Goal: Check status: Check status

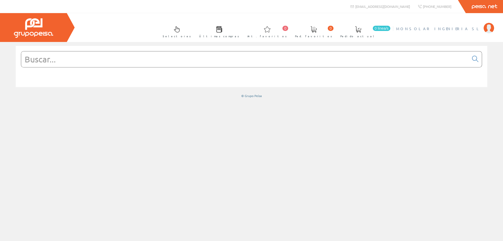
click at [452, 31] on li "MONSOLAR INGENIERIA SL Mi cuenta Mis datos Mis ofertas Mis pedidos Mis albarane…" at bounding box center [445, 32] width 100 height 20
click at [450, 30] on span "MONSOLAR INGENIERIA SL" at bounding box center [438, 28] width 85 height 5
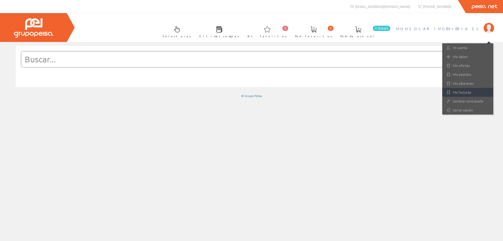
click at [465, 93] on link "Mis facturas" at bounding box center [467, 92] width 51 height 9
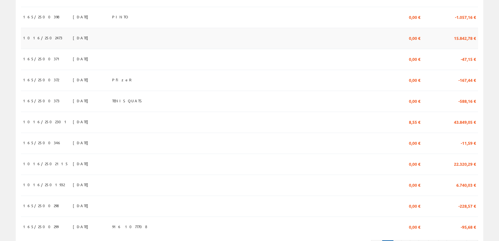
scroll to position [455, 0]
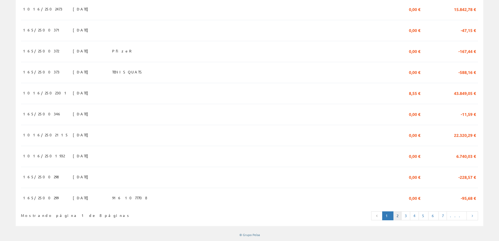
click at [402, 219] on link "2" at bounding box center [397, 215] width 8 height 9
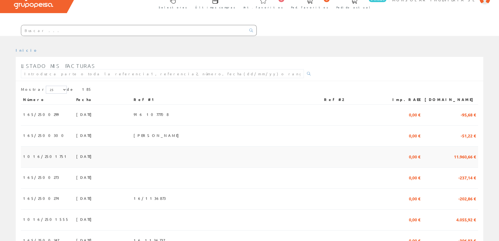
scroll to position [105, 0]
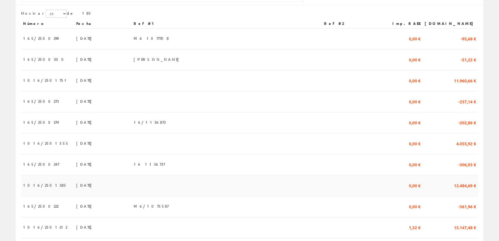
click at [76, 188] on span "30/04/2025" at bounding box center [85, 185] width 18 height 9
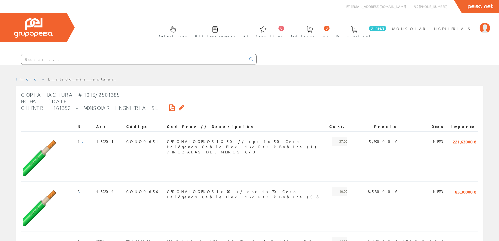
click at [169, 106] on icon at bounding box center [172, 108] width 6 height 4
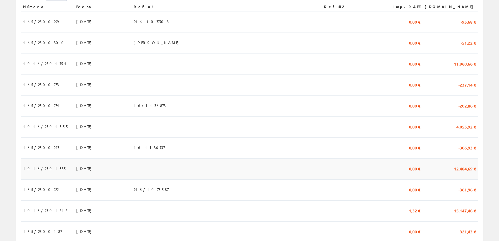
scroll to position [131, 0]
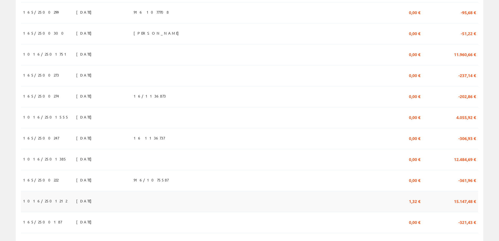
click at [76, 204] on span "[DATE]" at bounding box center [85, 200] width 18 height 9
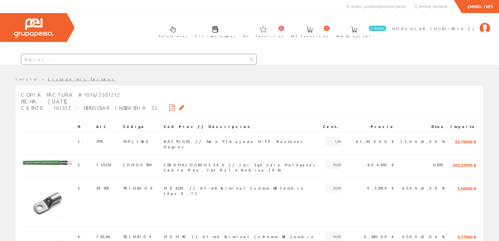
click at [169, 107] on icon at bounding box center [172, 108] width 6 height 4
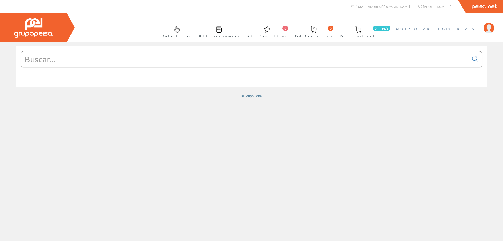
click at [459, 32] on li "MONSOLAR INGENIERIA SL Mi cuenta Mis datos Mis ofertas Mis pedidos Mis albarane…" at bounding box center [445, 32] width 100 height 20
click at [457, 30] on span "MONSOLAR INGENIERIA SL" at bounding box center [438, 28] width 85 height 5
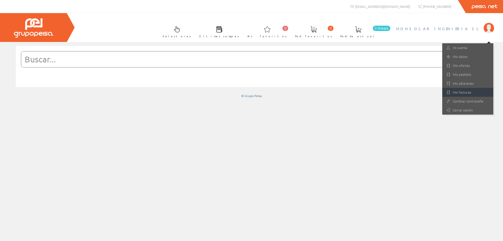
click at [461, 91] on link "Mis facturas" at bounding box center [467, 92] width 51 height 9
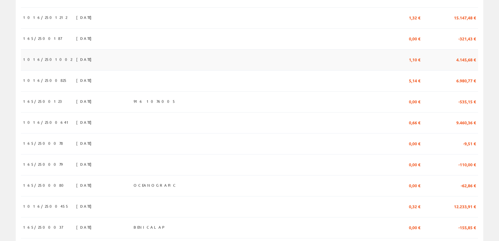
scroll to position [288, 0]
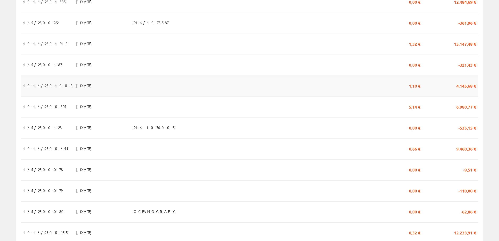
click at [76, 90] on span "[DATE]" at bounding box center [85, 85] width 18 height 9
click at [76, 88] on span "[DATE]" at bounding box center [85, 85] width 18 height 9
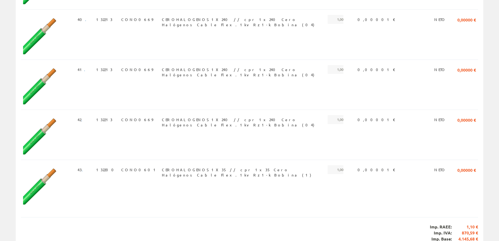
scroll to position [1864, 0]
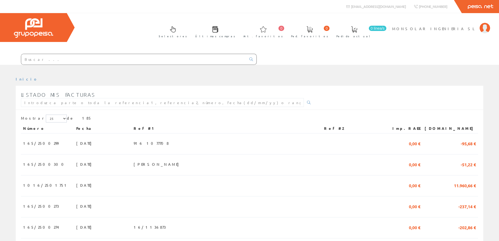
scroll to position [286, 0]
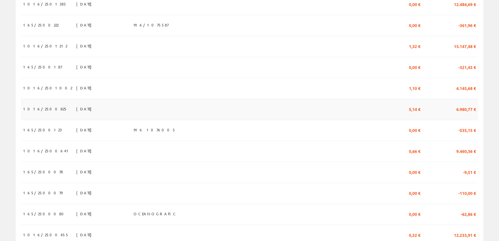
click at [76, 111] on span "[DATE]" at bounding box center [85, 108] width 18 height 9
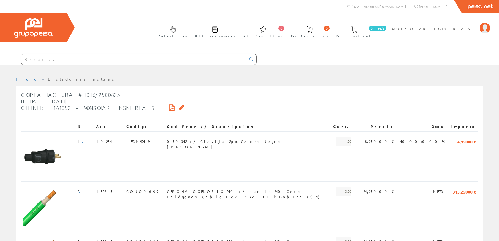
click at [169, 108] on icon at bounding box center [172, 108] width 6 height 4
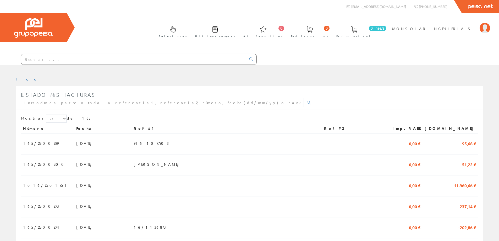
scroll to position [286, 0]
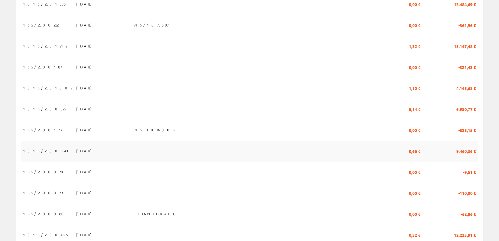
click at [76, 155] on span "[DATE]" at bounding box center [85, 150] width 18 height 9
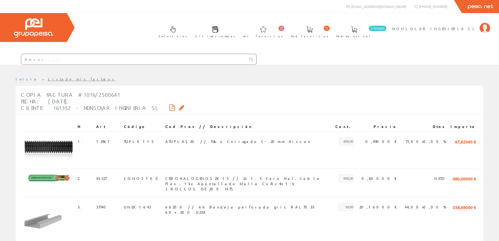
click at [169, 109] on icon at bounding box center [172, 108] width 6 height 4
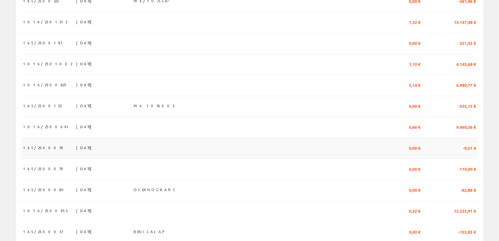
scroll to position [365, 0]
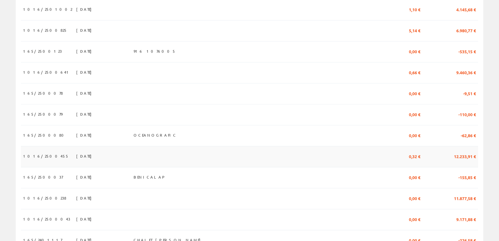
click at [76, 160] on span "[DATE]" at bounding box center [85, 155] width 18 height 9
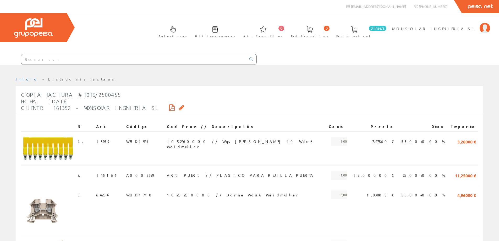
click at [169, 107] on icon at bounding box center [172, 108] width 6 height 4
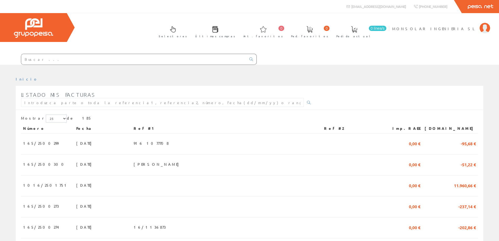
scroll to position [365, 0]
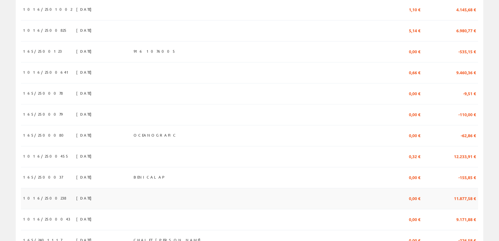
click at [76, 202] on span "[DATE]" at bounding box center [85, 197] width 18 height 9
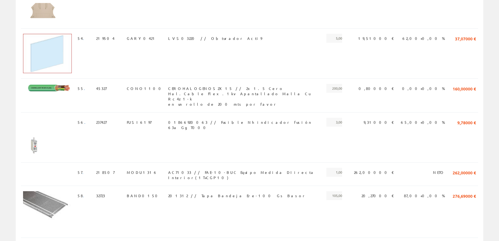
scroll to position [2387, 0]
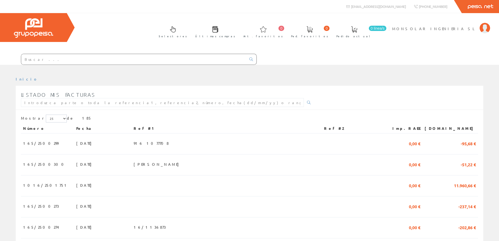
scroll to position [365, 0]
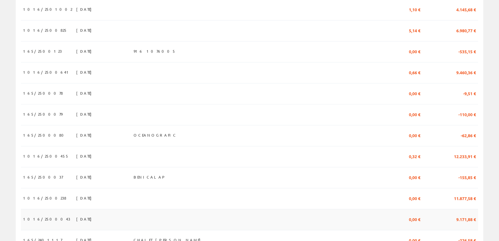
click at [76, 223] on span "15/01/2025" at bounding box center [85, 218] width 18 height 9
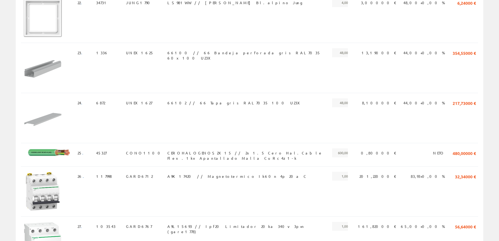
scroll to position [1284, 0]
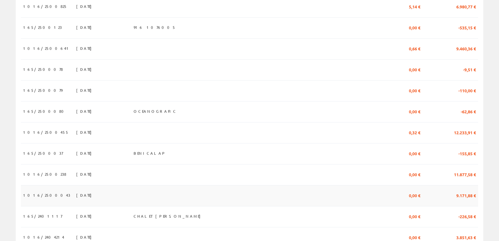
scroll to position [417, 0]
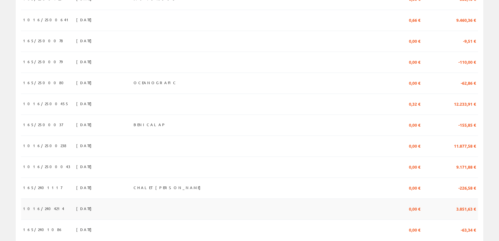
click at [76, 212] on span "[DATE]" at bounding box center [85, 208] width 18 height 9
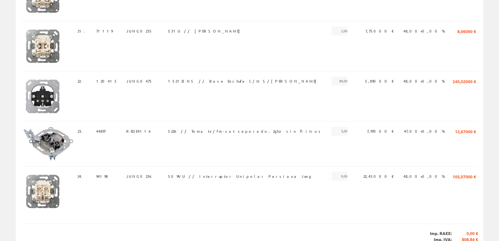
scroll to position [1079, 0]
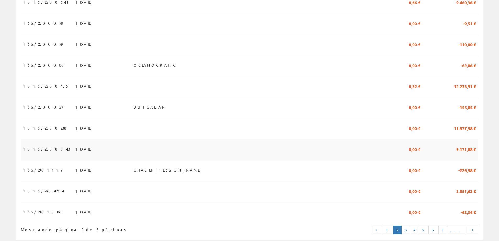
scroll to position [455, 0]
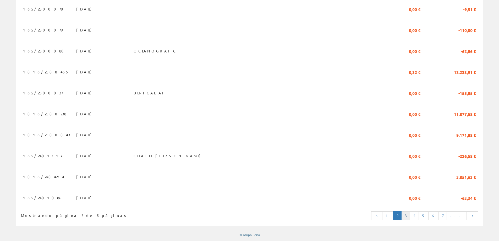
click at [410, 215] on link "3" at bounding box center [405, 215] width 9 height 9
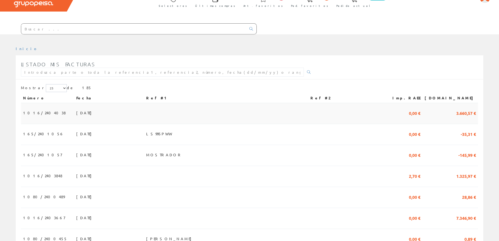
scroll to position [79, 0]
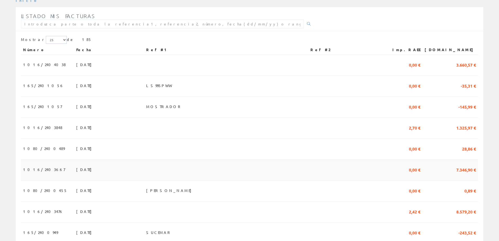
click at [76, 170] on span "15/11/2024" at bounding box center [85, 169] width 18 height 9
